Goal: Information Seeking & Learning: Learn about a topic

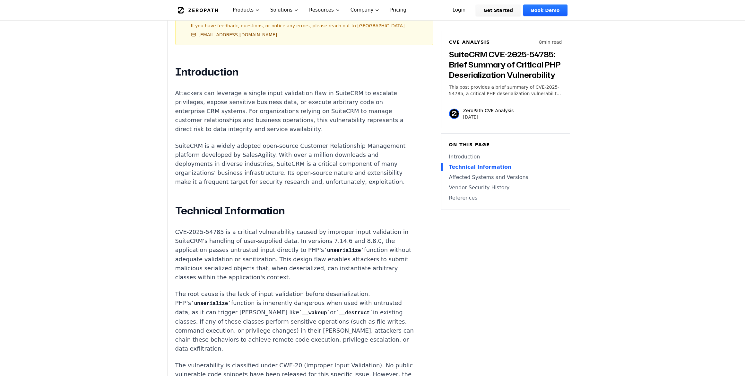
scroll to position [385, 0]
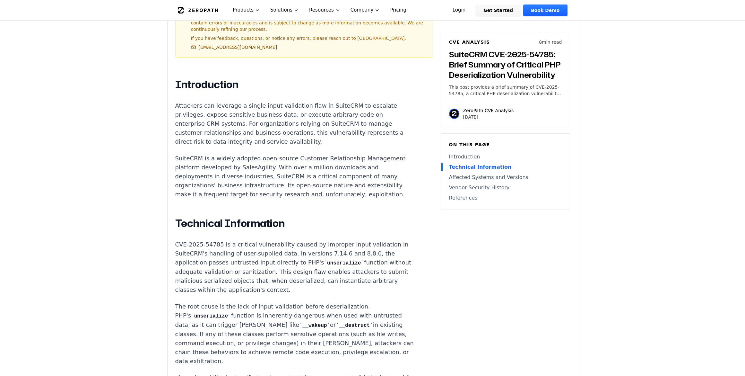
click at [202, 101] on p "Attackers can leverage a single input validation flaw in SuiteCRM to escalate p…" at bounding box center [294, 123] width 239 height 45
click at [214, 101] on p "Attackers can leverage a single input validation flaw in SuiteCRM to escalate p…" at bounding box center [294, 123] width 239 height 45
drag, startPoint x: 214, startPoint y: 98, endPoint x: 238, endPoint y: 102, distance: 23.7
click at [238, 102] on p "Attackers can leverage a single input validation flaw in SuiteCRM to escalate p…" at bounding box center [294, 123] width 239 height 45
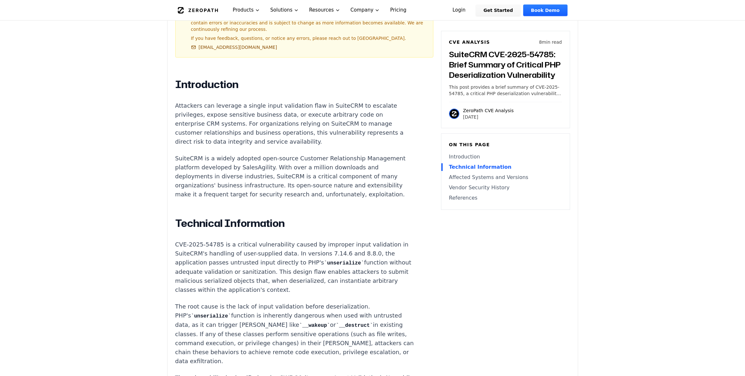
click at [252, 101] on p "Attackers can leverage a single input validation flaw in SuiteCRM to escalate p…" at bounding box center [294, 123] width 239 height 45
drag, startPoint x: 252, startPoint y: 97, endPoint x: 267, endPoint y: 97, distance: 15.1
click at [267, 101] on p "Attackers can leverage a single input validation flaw in SuiteCRM to escalate p…" at bounding box center [294, 123] width 239 height 45
click at [269, 101] on p "Attackers can leverage a single input validation flaw in SuiteCRM to escalate p…" at bounding box center [294, 123] width 239 height 45
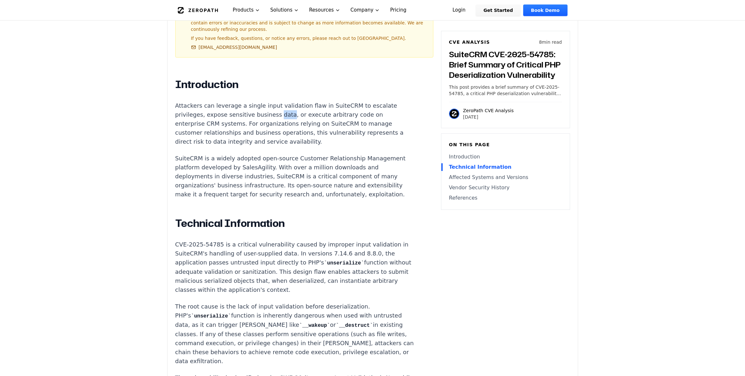
click at [269, 101] on p "Attackers can leverage a single input validation flaw in SuiteCRM to escalate p…" at bounding box center [294, 123] width 239 height 45
drag, startPoint x: 269, startPoint y: 97, endPoint x: 296, endPoint y: 101, distance: 26.9
click at [296, 101] on p "Attackers can leverage a single input validation flaw in SuiteCRM to escalate p…" at bounding box center [294, 123] width 239 height 45
drag, startPoint x: 296, startPoint y: 101, endPoint x: 320, endPoint y: 101, distance: 24.4
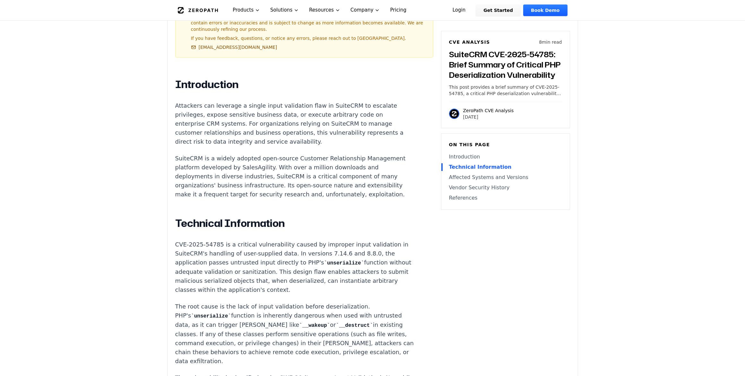
click at [320, 101] on p "Attackers can leverage a single input validation flaw in SuiteCRM to escalate p…" at bounding box center [294, 123] width 239 height 45
drag, startPoint x: 320, startPoint y: 101, endPoint x: 272, endPoint y: 109, distance: 48.7
click at [272, 109] on p "Attackers can leverage a single input validation flaw in SuiteCRM to escalate p…" at bounding box center [294, 123] width 239 height 45
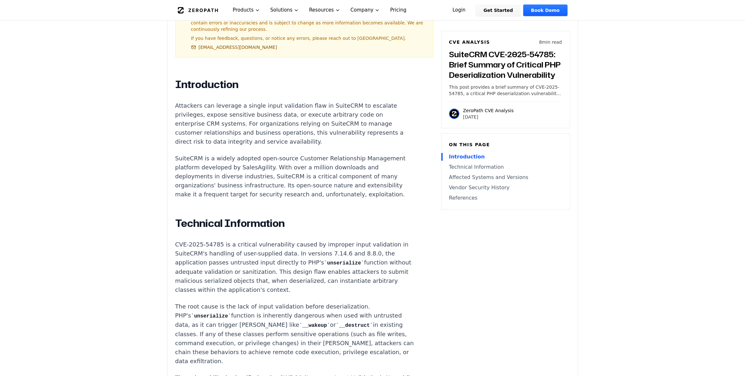
click at [221, 240] on p "CVE-2025-54785 is a critical vulnerability caused by improper input validation …" at bounding box center [294, 267] width 239 height 54
drag, startPoint x: 221, startPoint y: 235, endPoint x: 295, endPoint y: 235, distance: 73.8
click at [295, 240] on p "CVE-2025-54785 is a critical vulnerability caused by improper input validation …" at bounding box center [294, 267] width 239 height 54
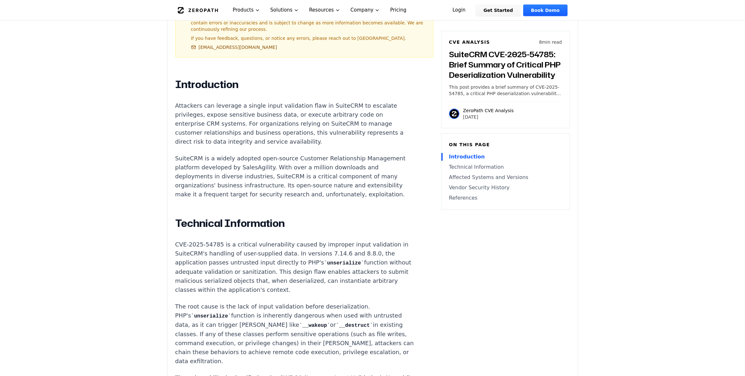
drag, startPoint x: 295, startPoint y: 235, endPoint x: 318, endPoint y: 237, distance: 23.5
click at [318, 240] on p "CVE-2025-54785 is a critical vulnerability caused by improper input validation …" at bounding box center [294, 267] width 239 height 54
drag, startPoint x: 318, startPoint y: 237, endPoint x: 334, endPoint y: 242, distance: 16.7
click at [334, 242] on p "CVE-2025-54785 is a critical vulnerability caused by improper input validation …" at bounding box center [294, 267] width 239 height 54
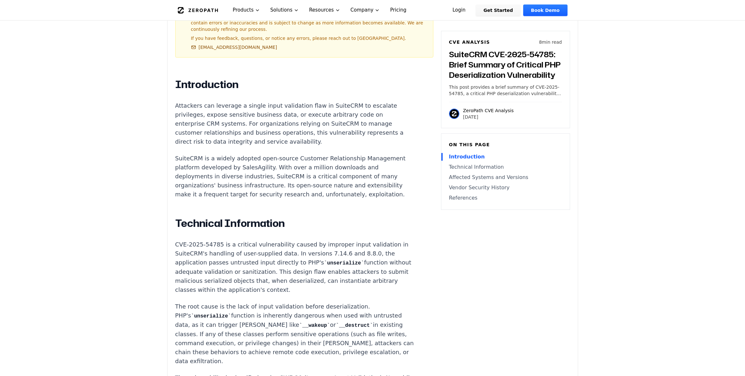
click at [204, 248] on p "CVE-2025-54785 is a critical vulnerability caused by improper input validation …" at bounding box center [294, 267] width 239 height 54
click at [263, 246] on p "CVE-2025-54785 is a critical vulnerability caused by improper input validation …" at bounding box center [294, 267] width 239 height 54
drag, startPoint x: 263, startPoint y: 246, endPoint x: 278, endPoint y: 246, distance: 15.1
click at [280, 246] on p "CVE-2025-54785 is a critical vulnerability caused by improper input validation …" at bounding box center [294, 267] width 239 height 54
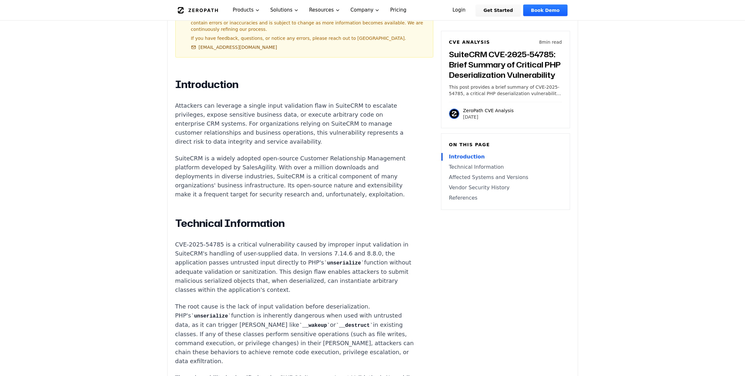
click at [271, 246] on p "CVE-2025-54785 is a critical vulnerability caused by improper input validation …" at bounding box center [294, 267] width 239 height 54
drag, startPoint x: 271, startPoint y: 246, endPoint x: 251, endPoint y: 247, distance: 19.9
click at [273, 247] on p "CVE-2025-54785 is a critical vulnerability caused by improper input validation …" at bounding box center [294, 267] width 239 height 54
drag, startPoint x: 244, startPoint y: 247, endPoint x: 276, endPoint y: 246, distance: 32.8
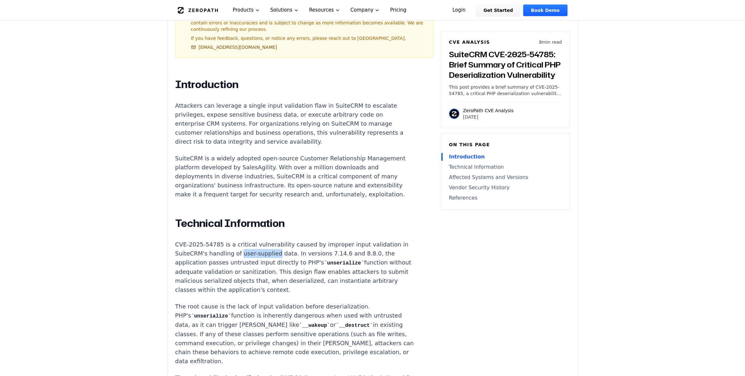
click at [276, 246] on p "CVE-2025-54785 is a critical vulnerability caused by improper input validation …" at bounding box center [294, 267] width 239 height 54
copy p "user-supplied"
